Goal: Download file/media

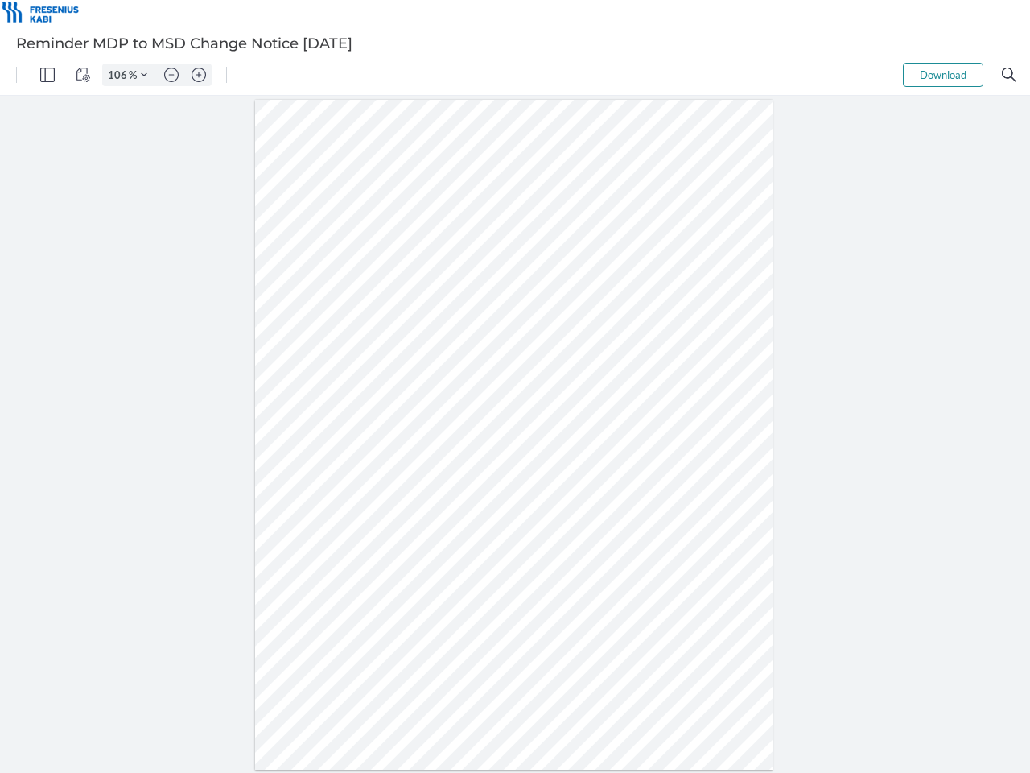
click at [47, 75] on img "Panel" at bounding box center [47, 75] width 14 height 14
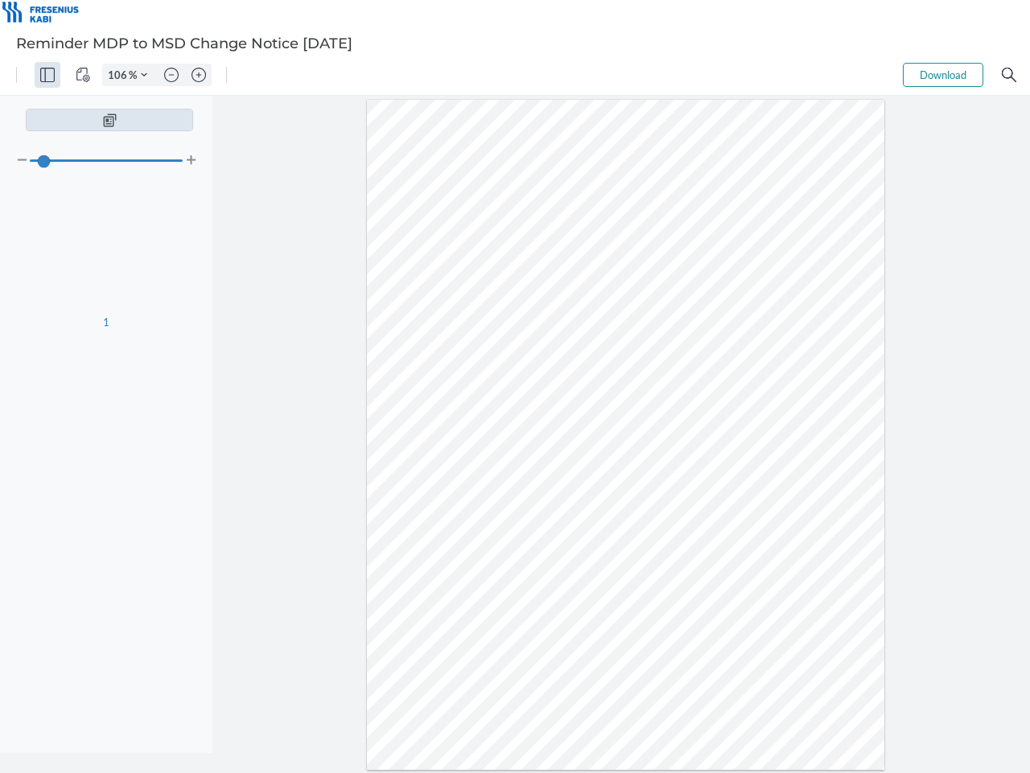
click at [83, 75] on img "View Controls" at bounding box center [83, 75] width 14 height 14
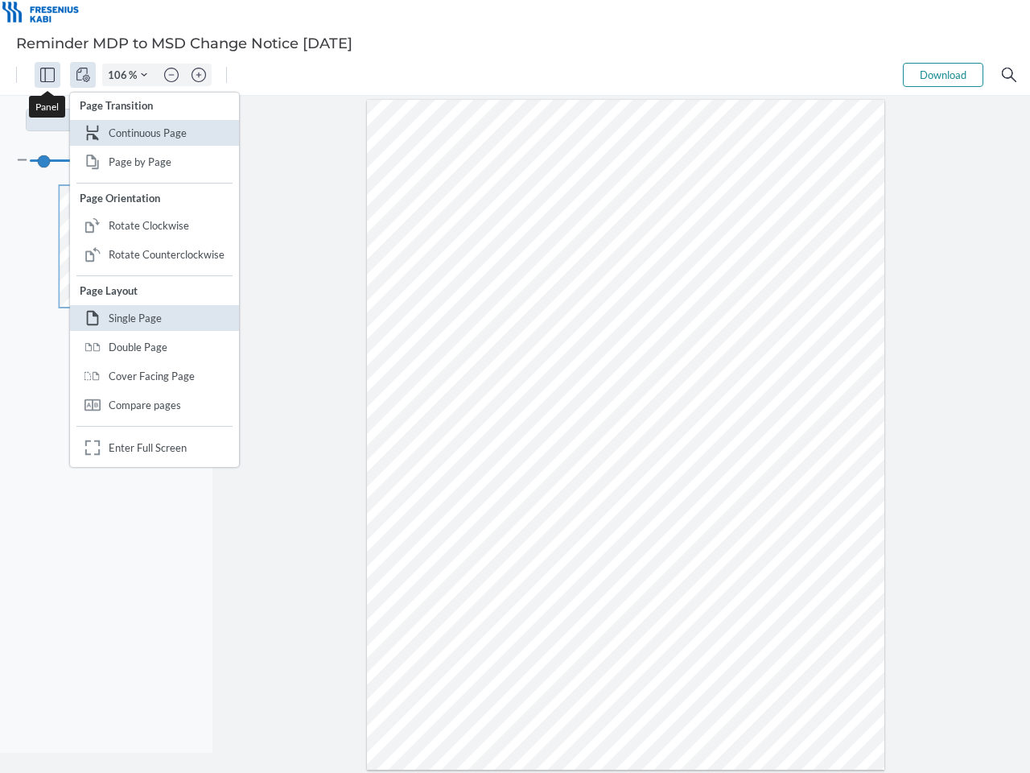
click at [120, 75] on input "106" at bounding box center [116, 75] width 26 height 14
click at [144, 75] on img "Zoom Controls" at bounding box center [144, 75] width 6 height 6
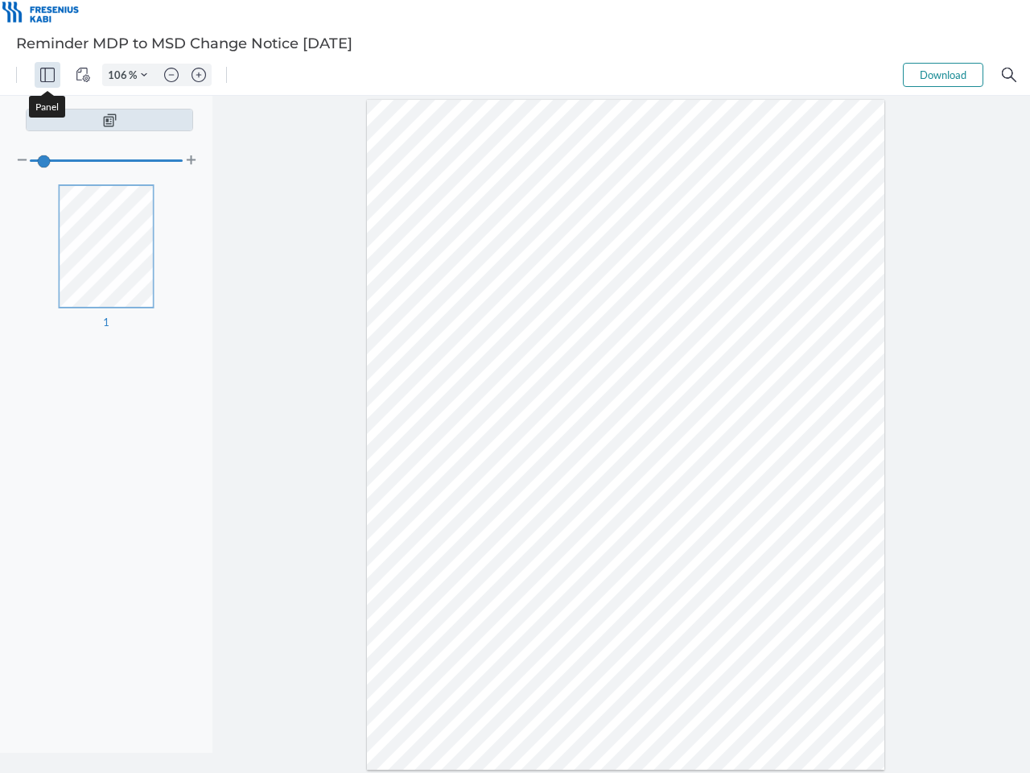
click at [171, 75] on img "Zoom out" at bounding box center [171, 75] width 14 height 14
click at [199, 75] on img "Zoom in" at bounding box center [199, 75] width 14 height 14
type input "106"
click at [943, 75] on button "Download" at bounding box center [943, 75] width 80 height 24
click at [1009, 75] on img "Search" at bounding box center [1009, 75] width 14 height 14
